Goal: Information Seeking & Learning: Find specific page/section

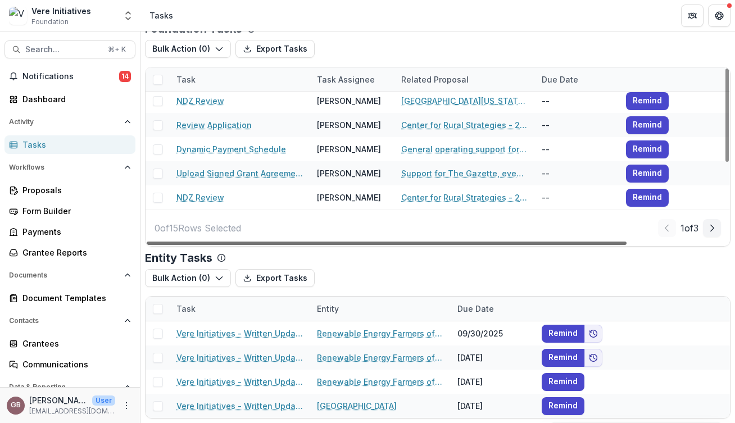
scroll to position [148, 117]
drag, startPoint x: 597, startPoint y: 243, endPoint x: 451, endPoint y: 244, distance: 146.1
click at [462, 245] on div at bounding box center [387, 243] width 480 height 3
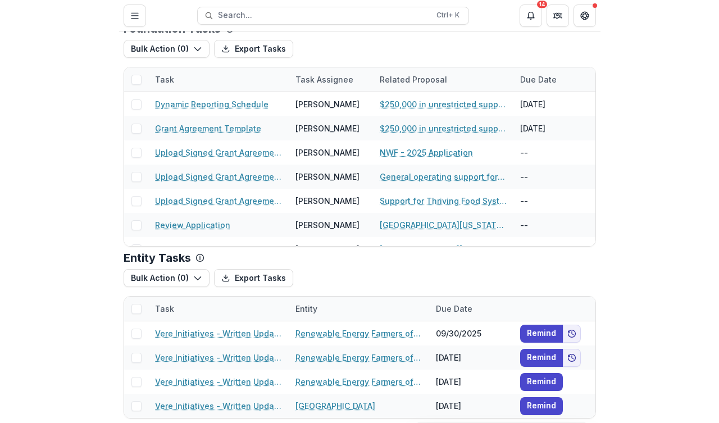
scroll to position [37, 0]
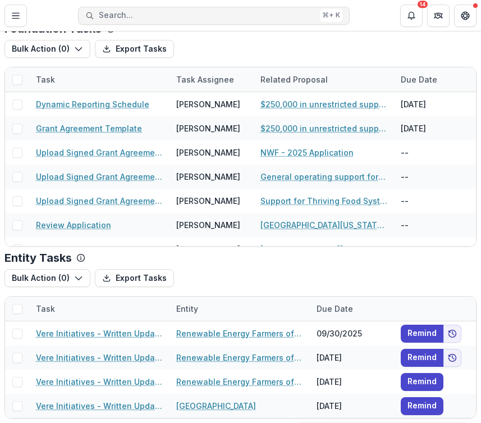
click at [171, 15] on span "Search..." at bounding box center [207, 16] width 217 height 10
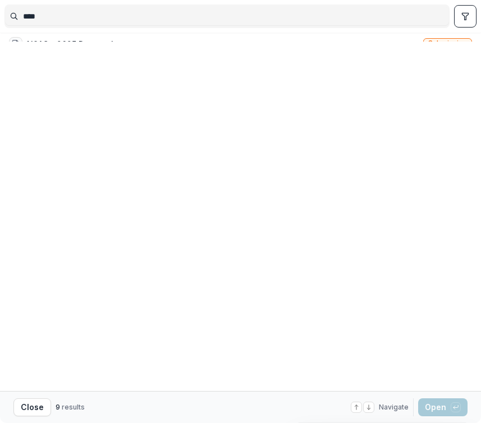
type input "****"
click at [201, 139] on div "NDZ NSAC (via Center for Rural Affairs) Backup [DATE].pdf" at bounding box center [141, 134] width 228 height 12
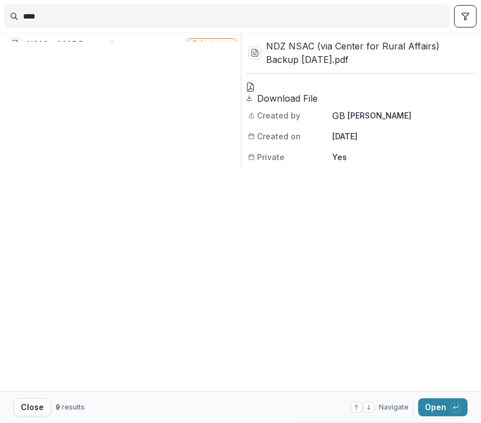
click at [379, 92] on div at bounding box center [361, 87] width 231 height 9
click at [426, 405] on button "Open with enter key" at bounding box center [443, 407] width 49 height 18
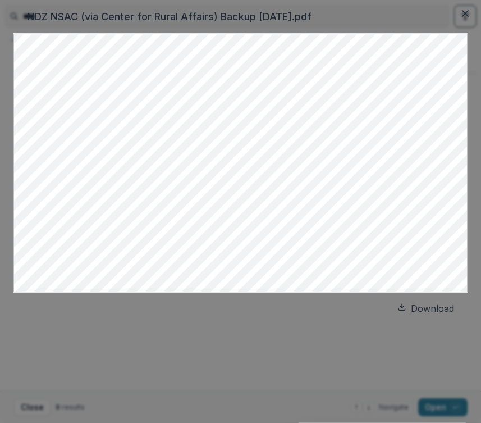
click at [13, 212] on div at bounding box center [240, 163] width 455 height 258
click at [464, 17] on icon "Close" at bounding box center [465, 13] width 7 height 7
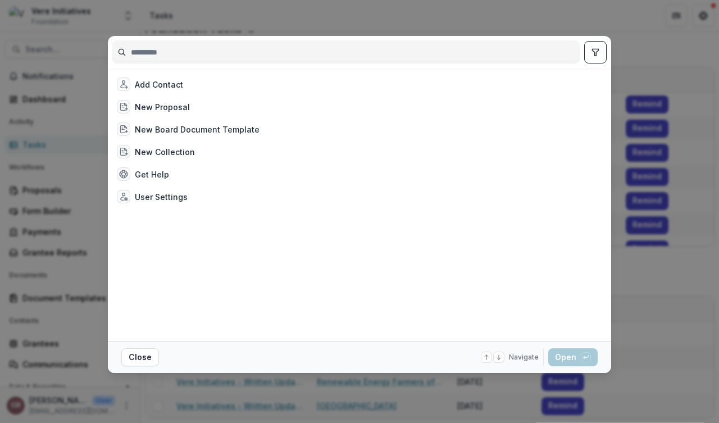
click at [649, 21] on div "Add Contact New Proposal New Board Document Template New Collection Get Help Us…" at bounding box center [359, 211] width 719 height 423
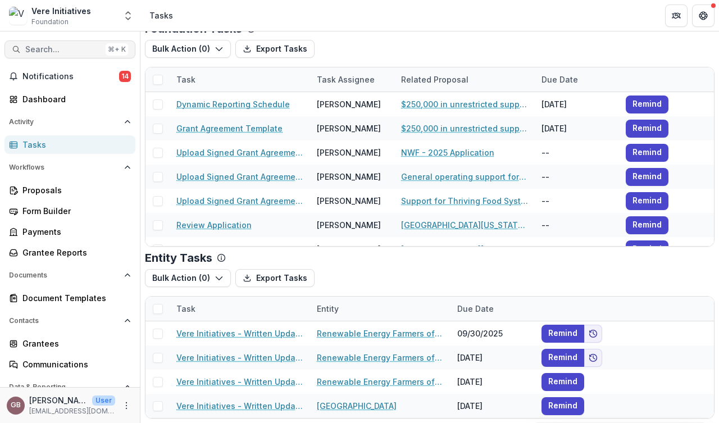
click at [76, 44] on button "Search... ⌘ + K" at bounding box center [69, 49] width 131 height 18
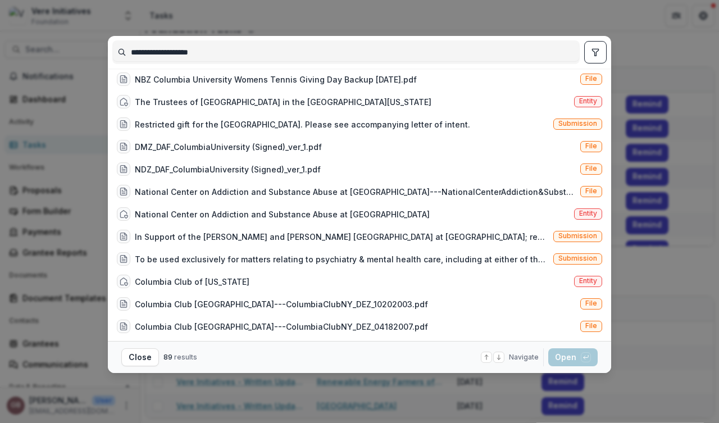
scroll to position [916, 0]
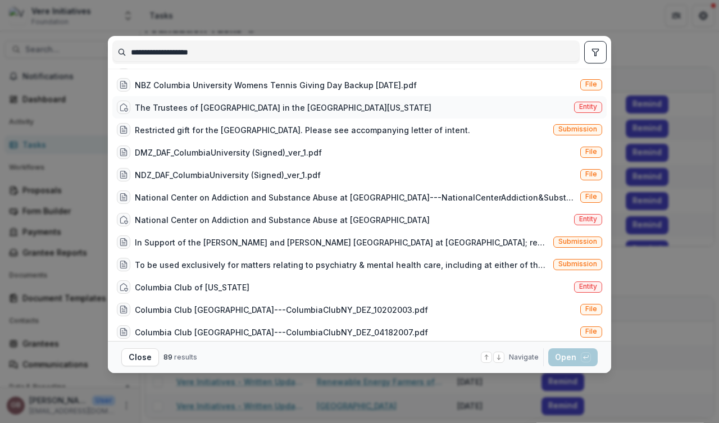
type input "**********"
click at [233, 110] on div "The Trustees of [GEOGRAPHIC_DATA] in the [GEOGRAPHIC_DATA][US_STATE]" at bounding box center [283, 108] width 297 height 12
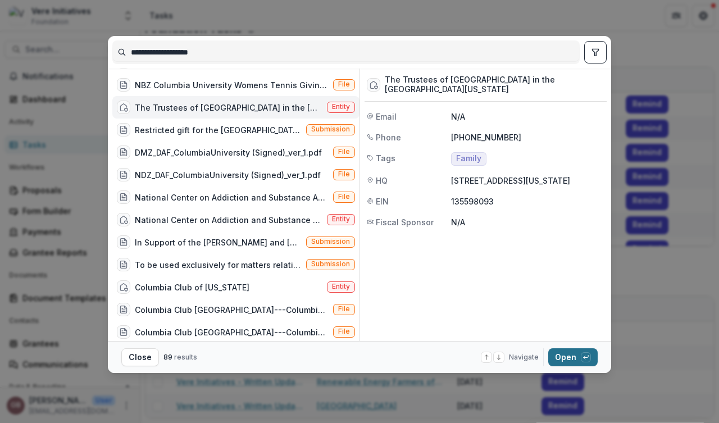
click at [564, 360] on button "Open with enter key" at bounding box center [572, 357] width 49 height 18
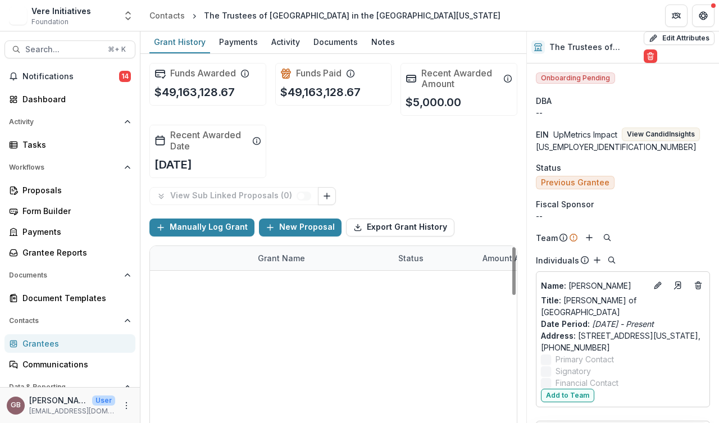
scroll to position [82, 0]
click at [329, 43] on div "Documents" at bounding box center [335, 42] width 53 height 16
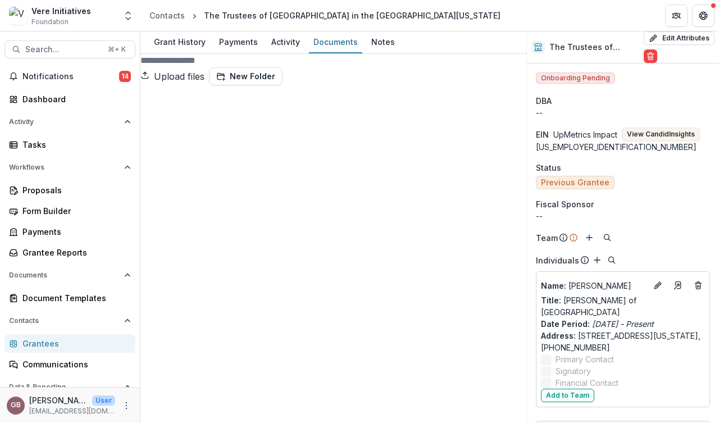
scroll to position [694, 0]
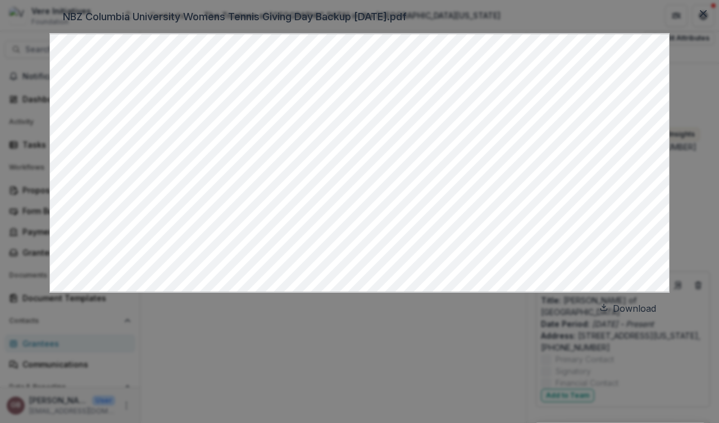
click at [664, 34] on header "NBZ Columbia University Womens Tennis Giving Day Backup [DATE].pdf" at bounding box center [359, 17] width 620 height 34
click at [700, 17] on icon "Close" at bounding box center [703, 13] width 7 height 7
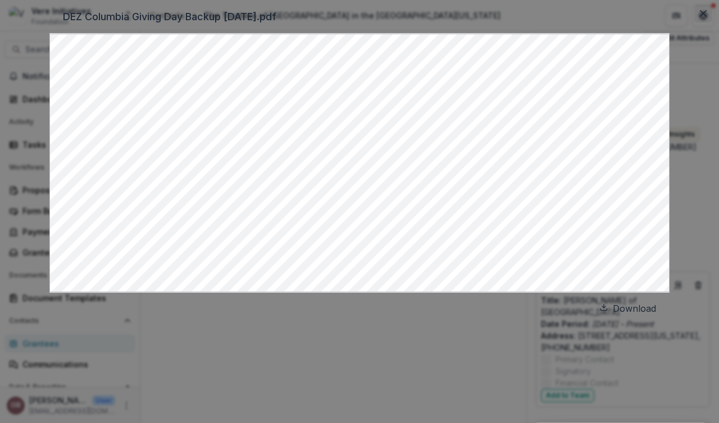
click at [694, 22] on button "Close" at bounding box center [703, 13] width 18 height 18
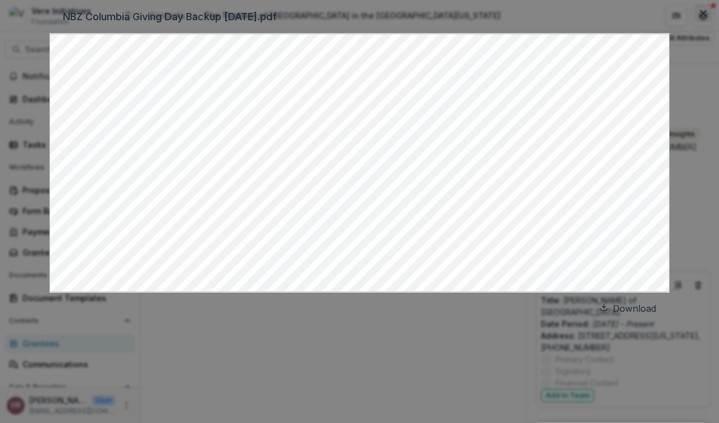
click at [694, 22] on button "Close" at bounding box center [703, 13] width 18 height 18
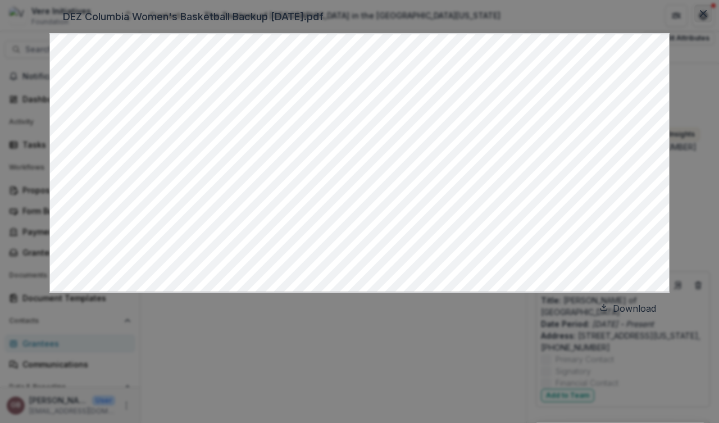
click at [700, 17] on icon "Close" at bounding box center [703, 13] width 7 height 7
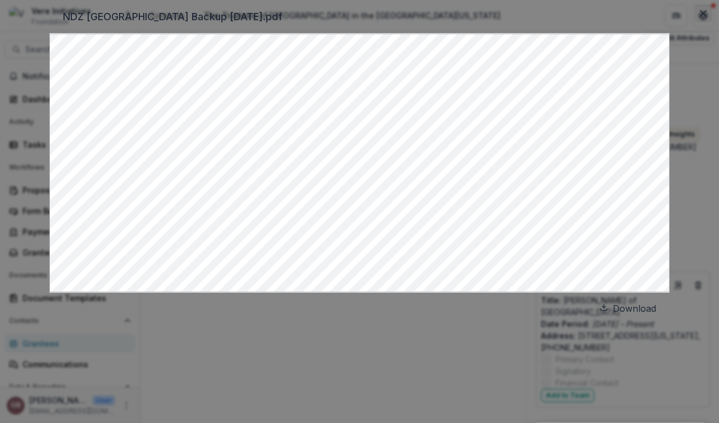
click at [700, 17] on icon "Close" at bounding box center [703, 13] width 7 height 7
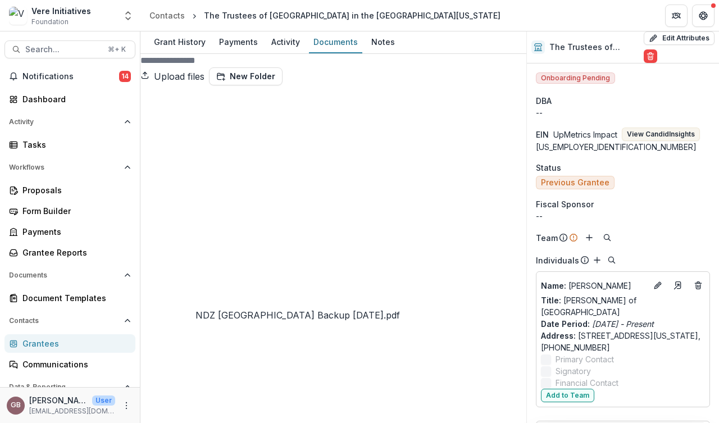
scroll to position [918, 0]
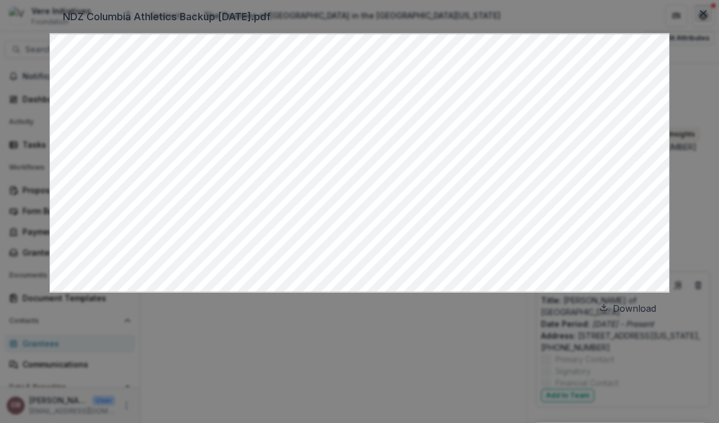
click at [700, 17] on icon "Close" at bounding box center [703, 13] width 7 height 7
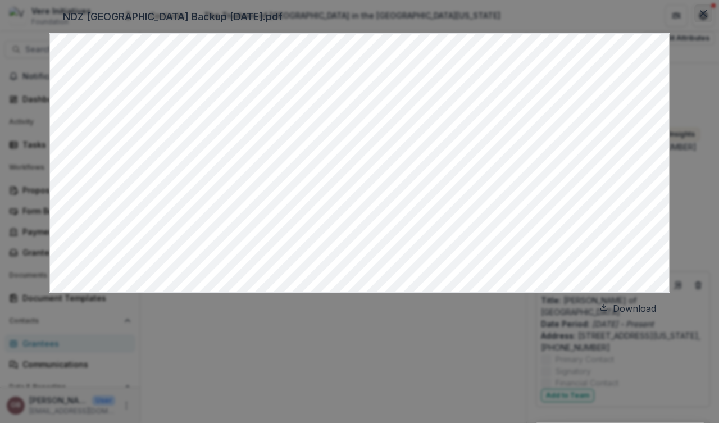
click at [694, 22] on button "Close" at bounding box center [703, 13] width 18 height 18
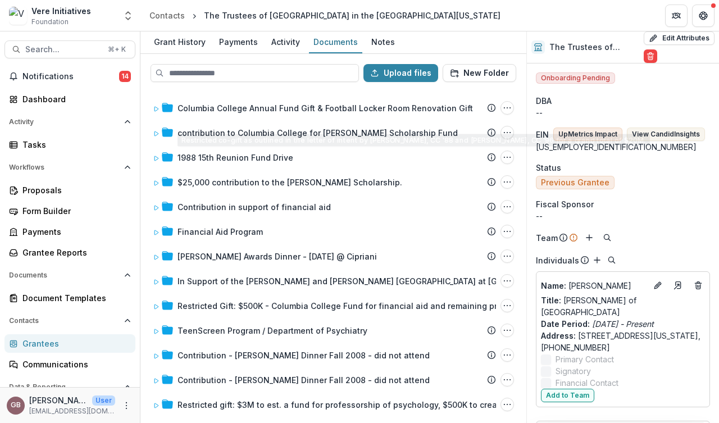
scroll to position [694, 0]
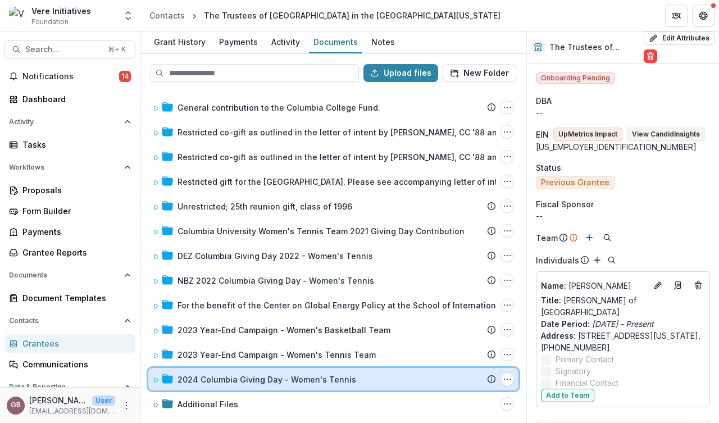
click at [276, 370] on div "2024 Columbia Giving Day - Women's Tennis Submission Temelio Proposal Attached …" at bounding box center [333, 379] width 370 height 22
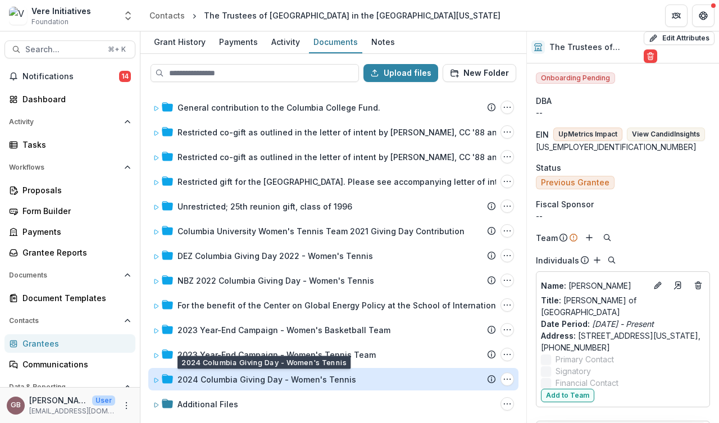
click at [272, 380] on div "2024 Columbia Giving Day - Women's Tennis" at bounding box center [267, 380] width 179 height 12
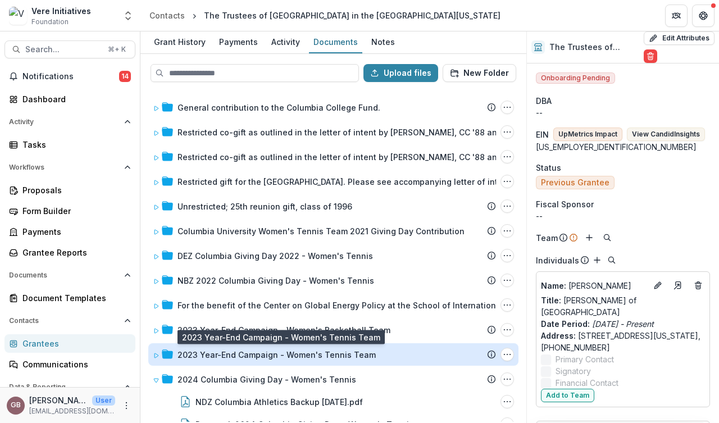
click at [273, 355] on div "2023 Year-End Campaign - Women's Tennis Team" at bounding box center [277, 355] width 198 height 12
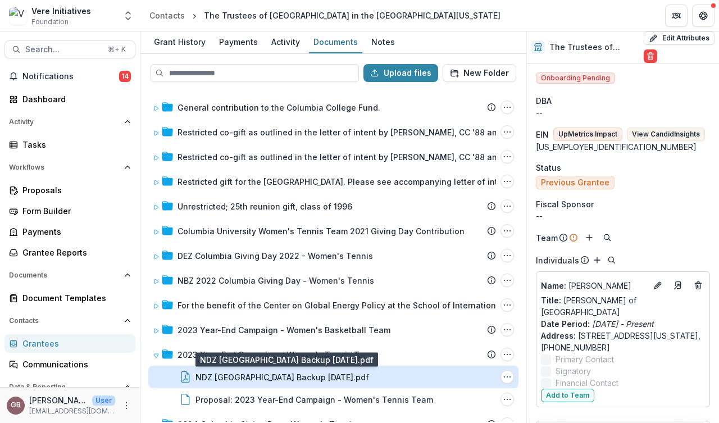
click at [272, 378] on div "NDZ [GEOGRAPHIC_DATA] Backup [DATE].pdf" at bounding box center [283, 377] width 174 height 12
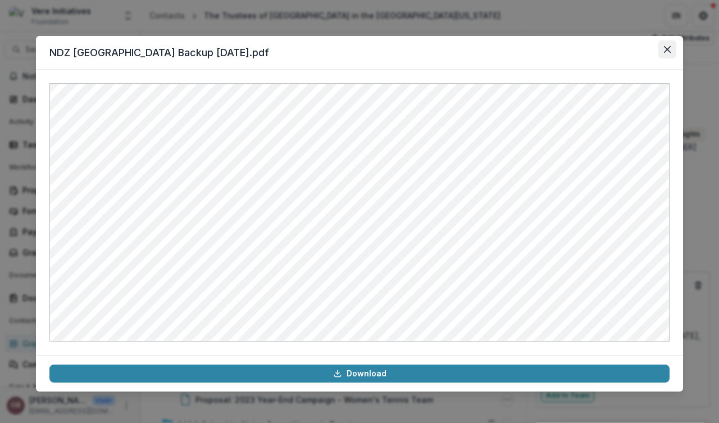
click at [671, 48] on button "Close" at bounding box center [667, 49] width 18 height 18
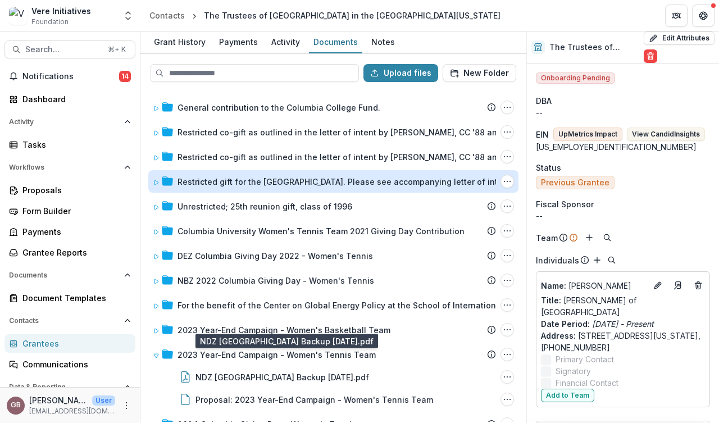
scroll to position [784, 0]
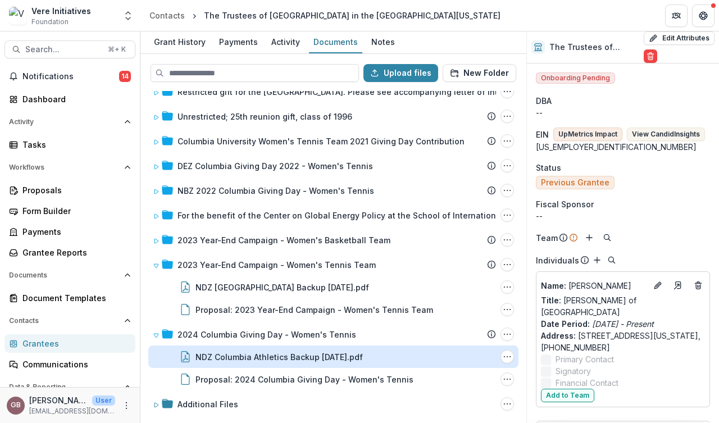
click at [310, 353] on div "NDZ Columbia Athletics Backup [DATE].pdf" at bounding box center [279, 357] width 167 height 12
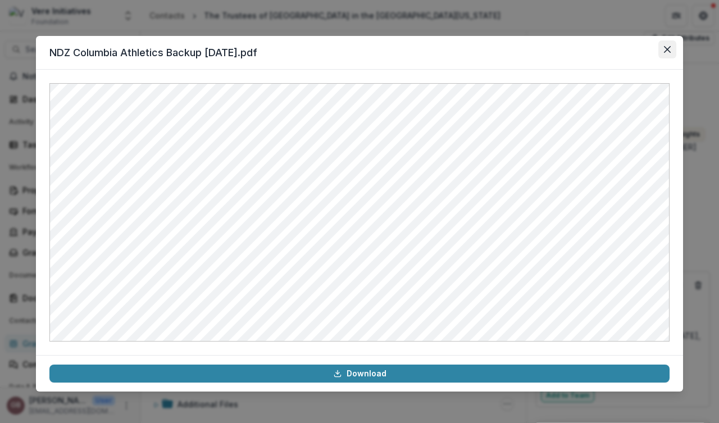
click at [667, 49] on icon "Close" at bounding box center [667, 49] width 7 height 7
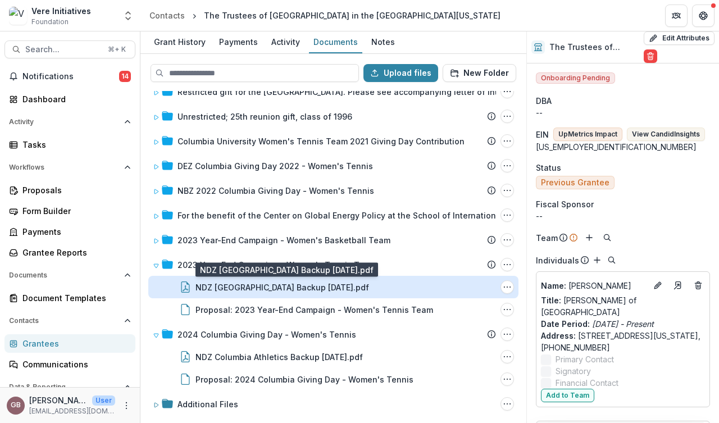
click at [322, 291] on div "NDZ [GEOGRAPHIC_DATA] Backup [DATE].pdf" at bounding box center [283, 287] width 174 height 12
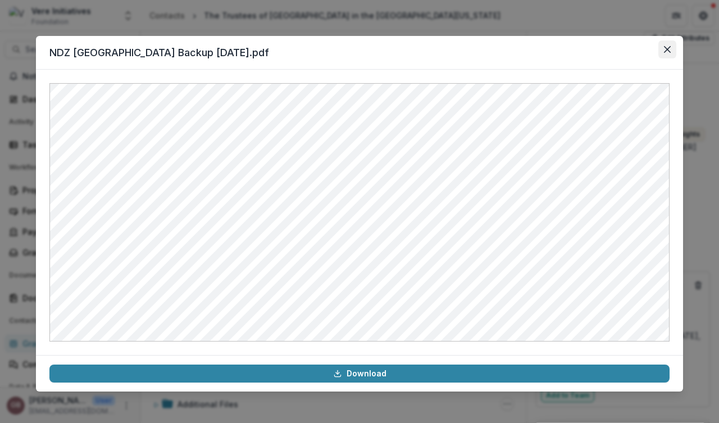
click at [666, 49] on icon "Close" at bounding box center [667, 49] width 7 height 7
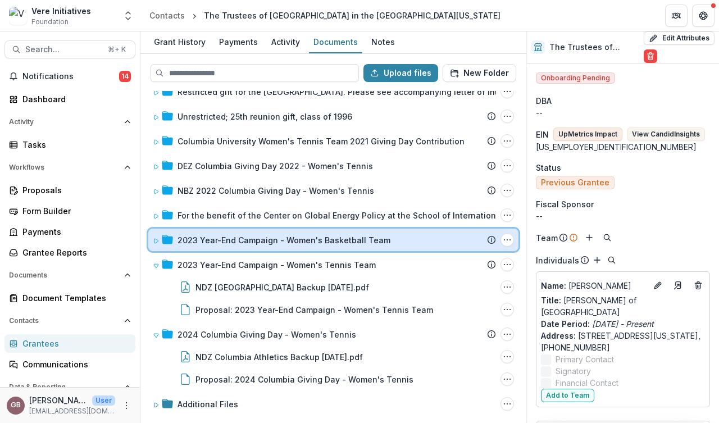
click at [308, 247] on div "2023 Year-End Campaign - Women's Basketball Team Submission Temelio Proposal At…" at bounding box center [333, 240] width 370 height 22
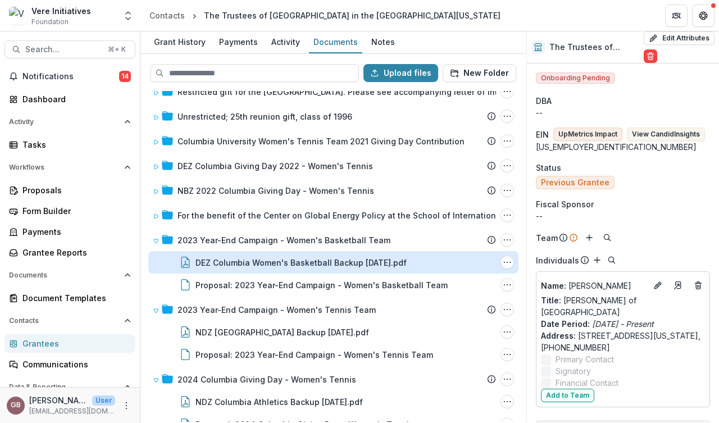
click at [299, 267] on div "DEZ Columbia Women's Basketball Backup [DATE].pdf" at bounding box center [301, 263] width 211 height 12
